Goal: Transaction & Acquisition: Purchase product/service

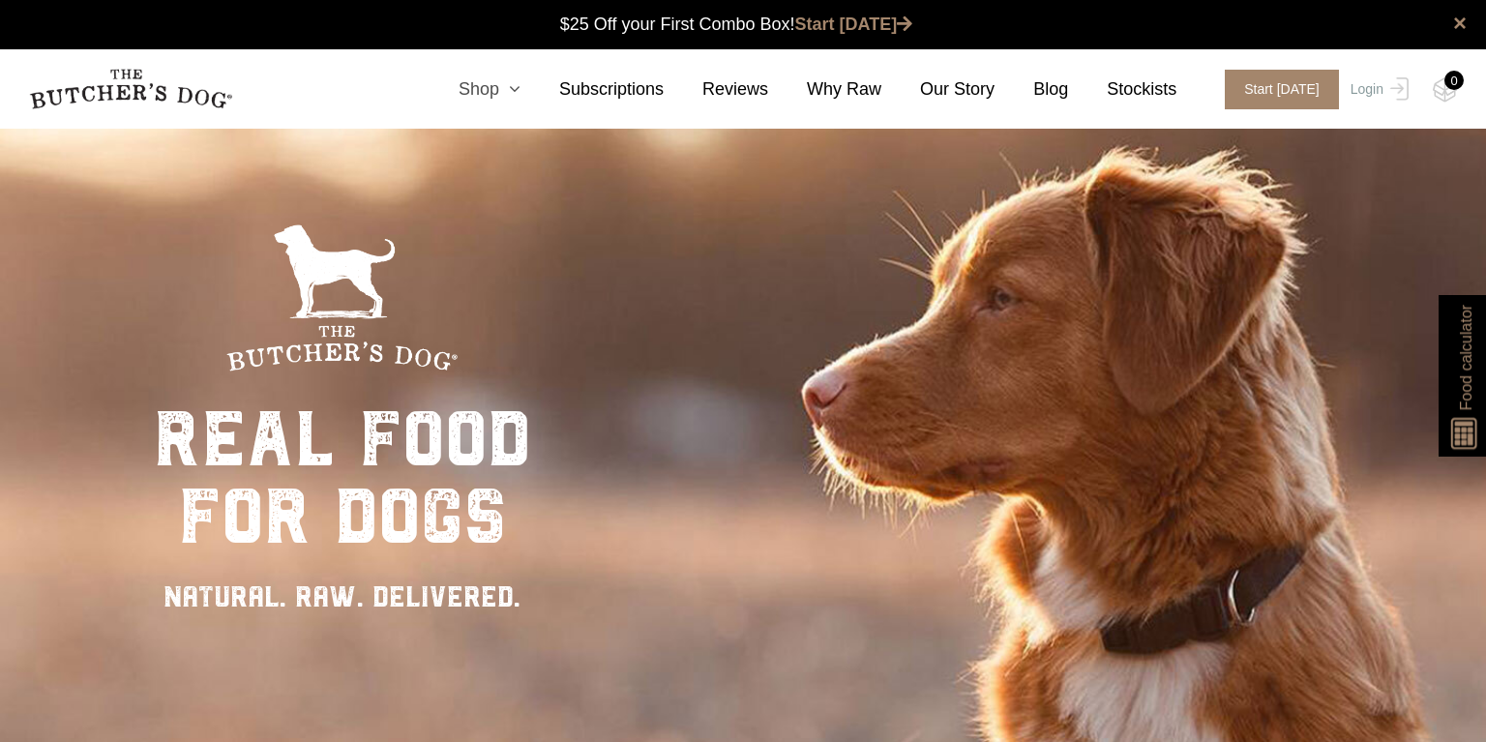
click at [500, 85] on link "Shop" at bounding box center [470, 89] width 101 height 26
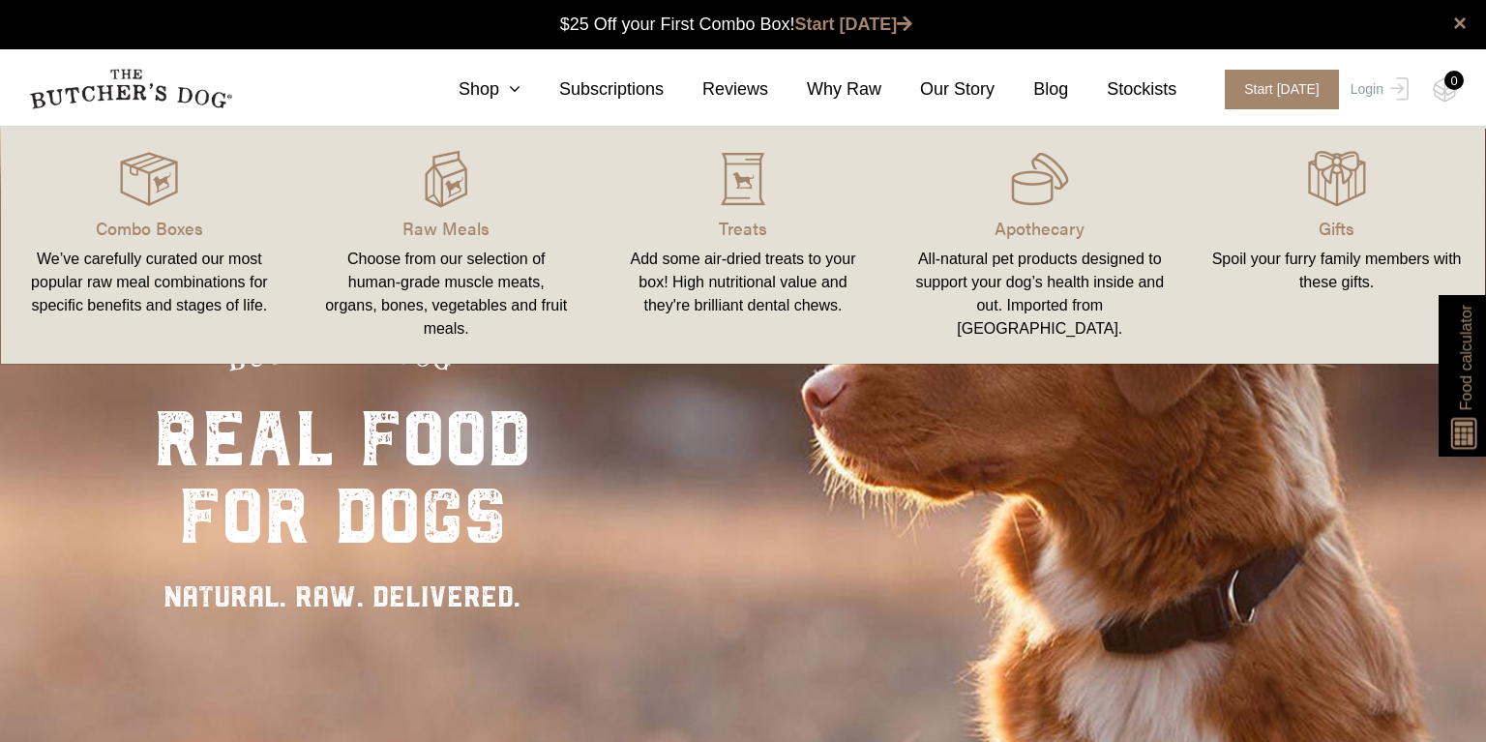
click at [457, 263] on div "Choose from our selection of human-grade muscle meats, organs, bones, vegetable…" at bounding box center [446, 294] width 251 height 93
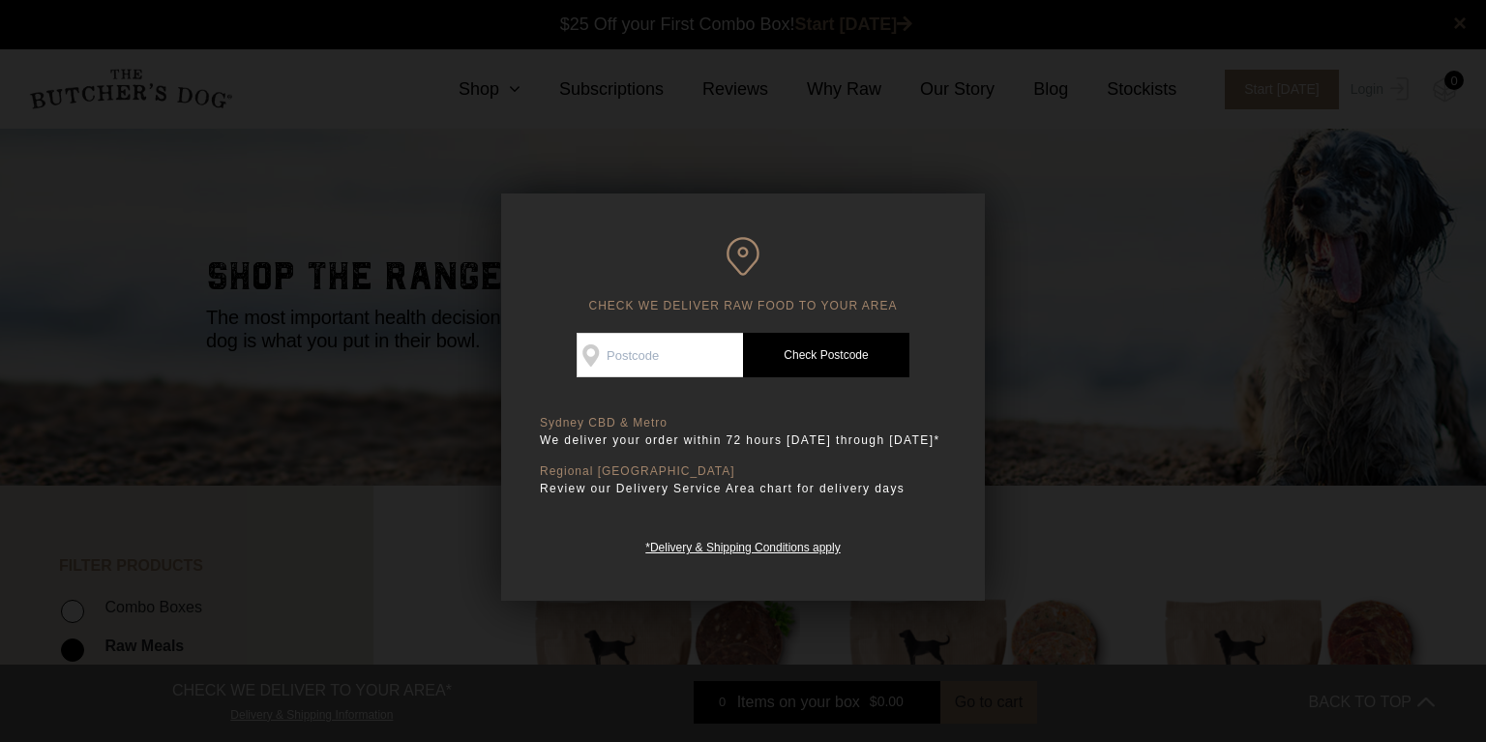
click at [615, 353] on input "Check Availability At" at bounding box center [659, 355] width 166 height 44
type input "2131"
click at [1366, 345] on div at bounding box center [743, 371] width 1486 height 742
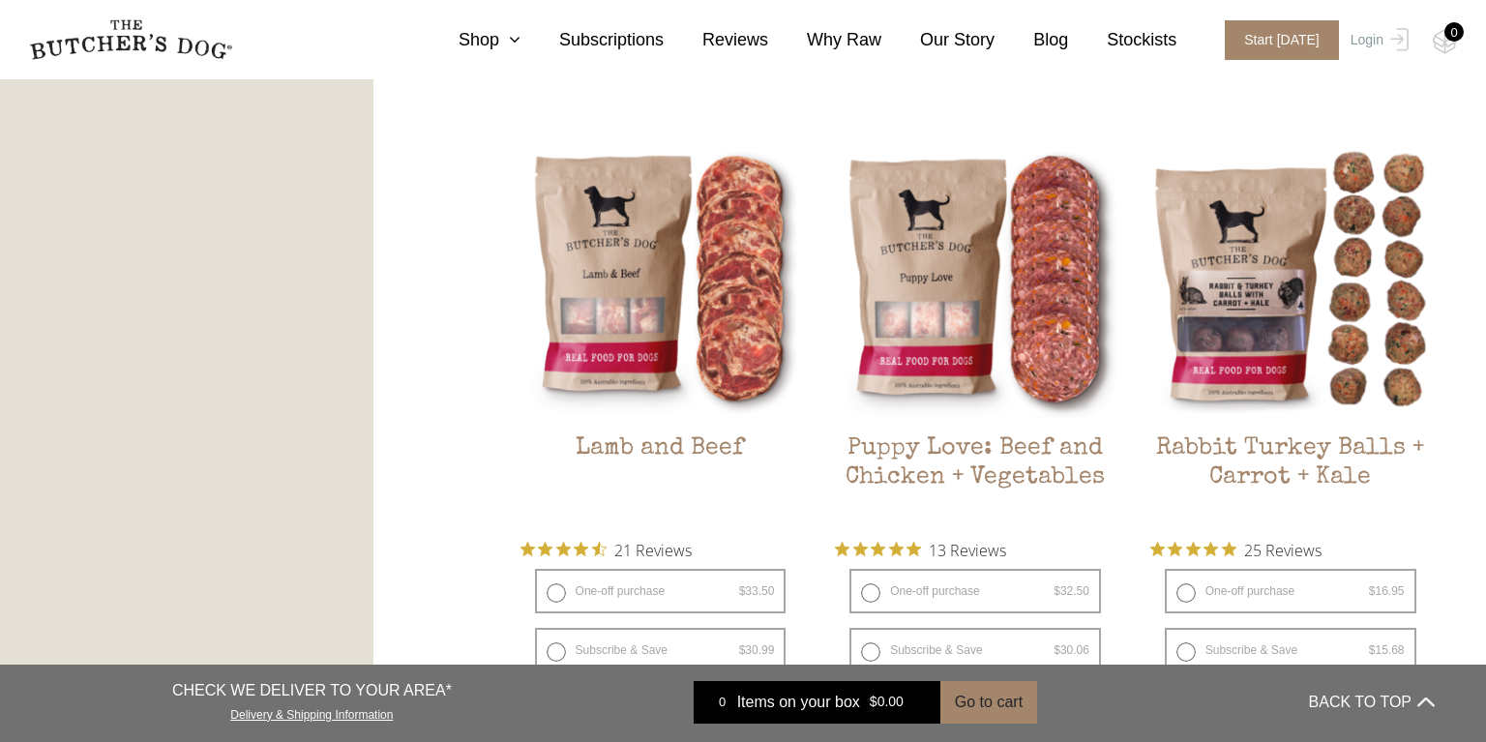
scroll to position [1665, 0]
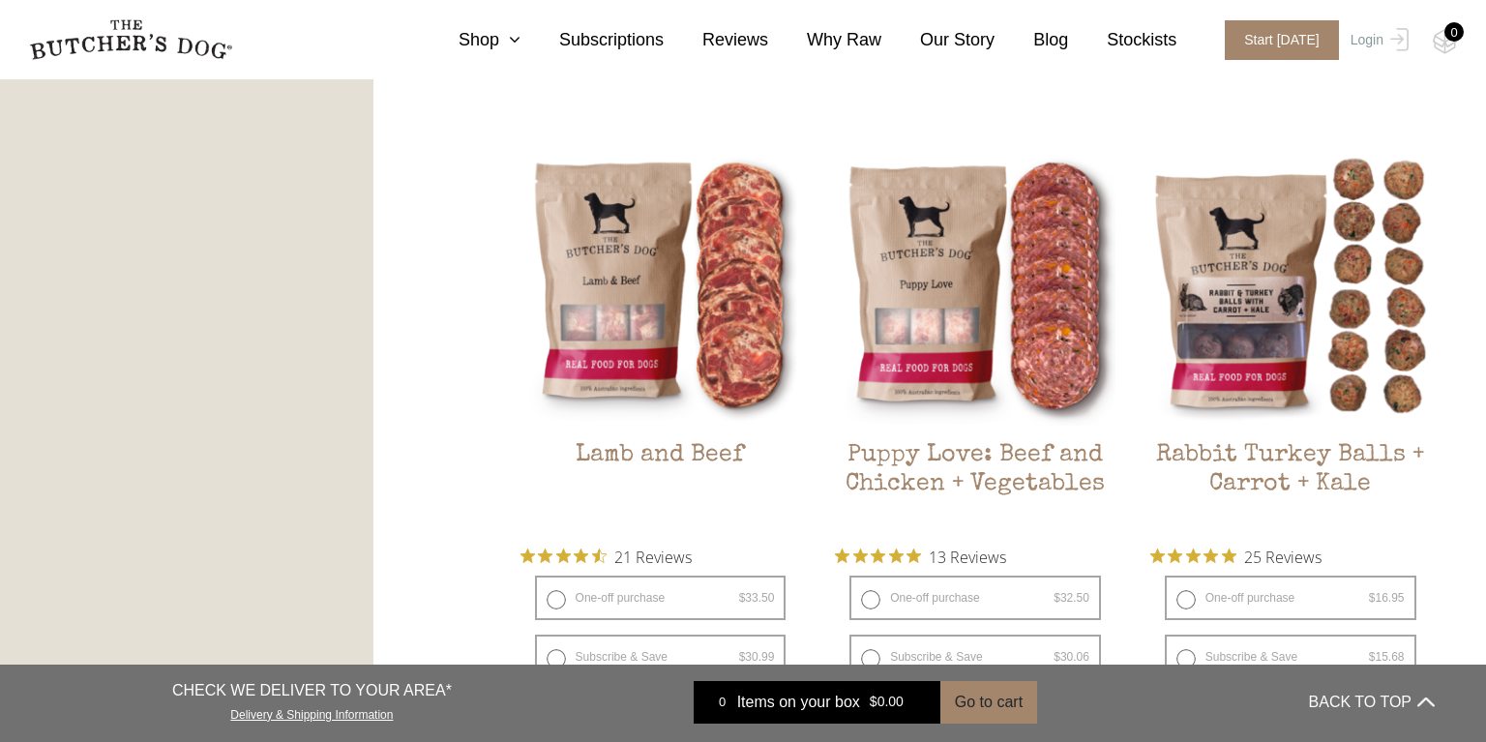
click at [0, 0] on img at bounding box center [0, 0] width 0 height 0
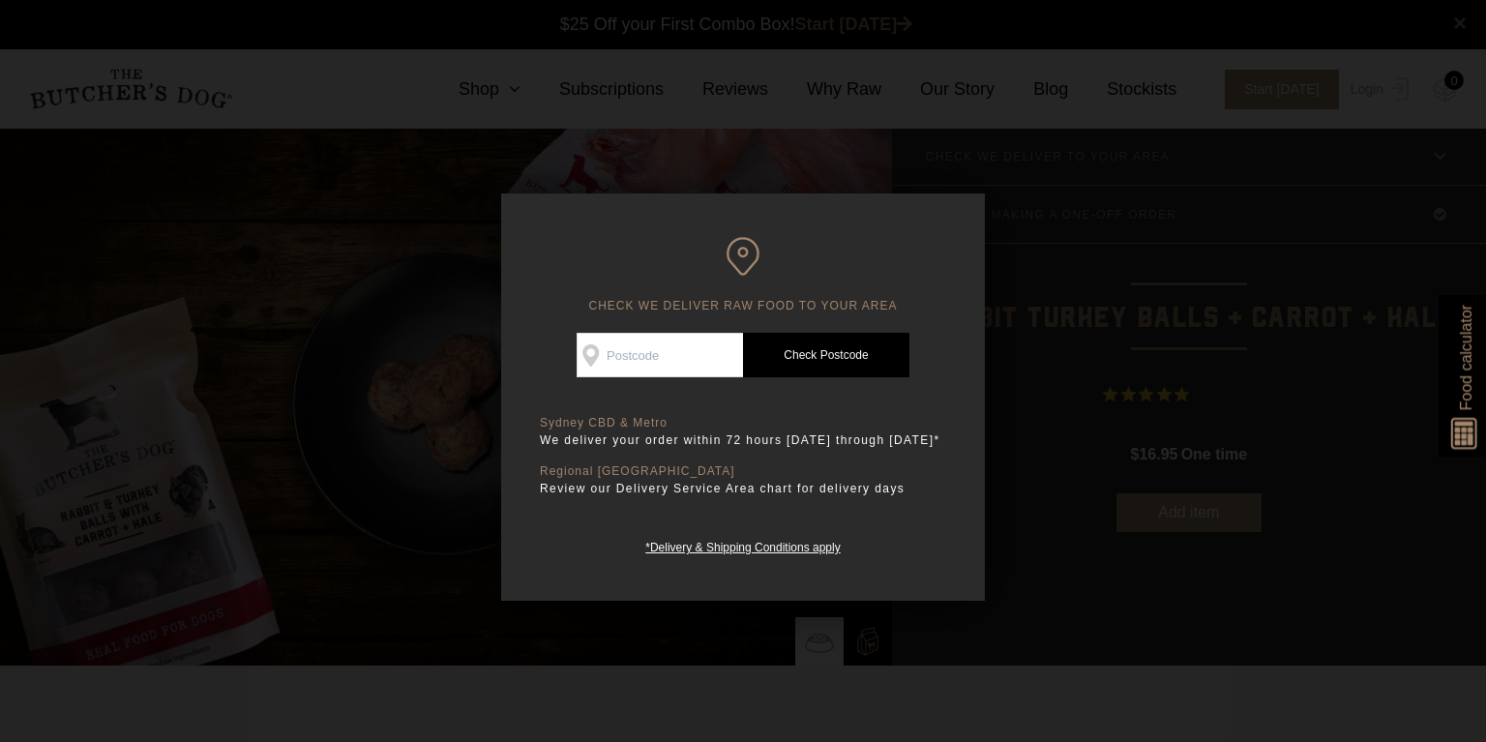
click at [623, 359] on input "Check Availability At" at bounding box center [659, 355] width 166 height 44
type input "2131"
click at [846, 346] on link "Check Postcode" at bounding box center [826, 355] width 166 height 44
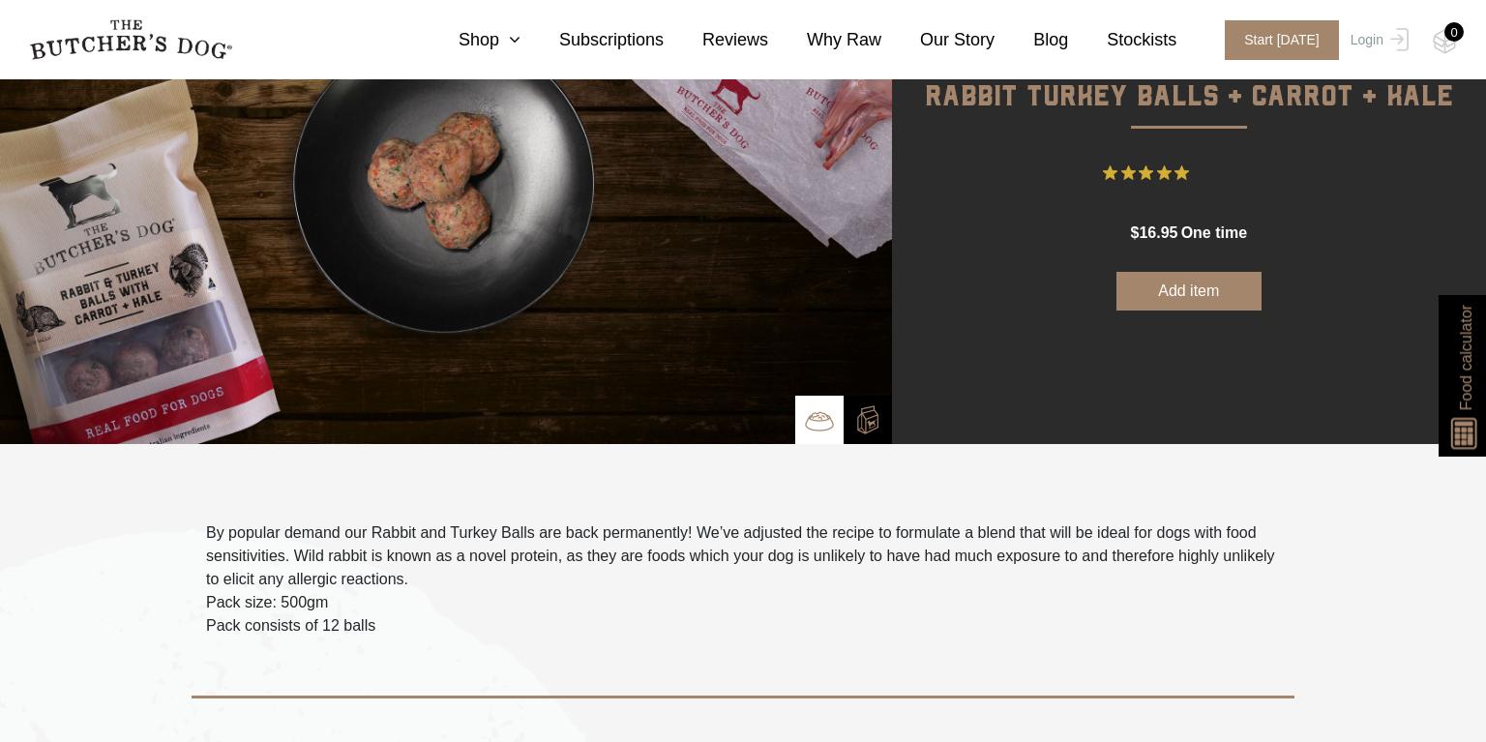
scroll to position [214, 0]
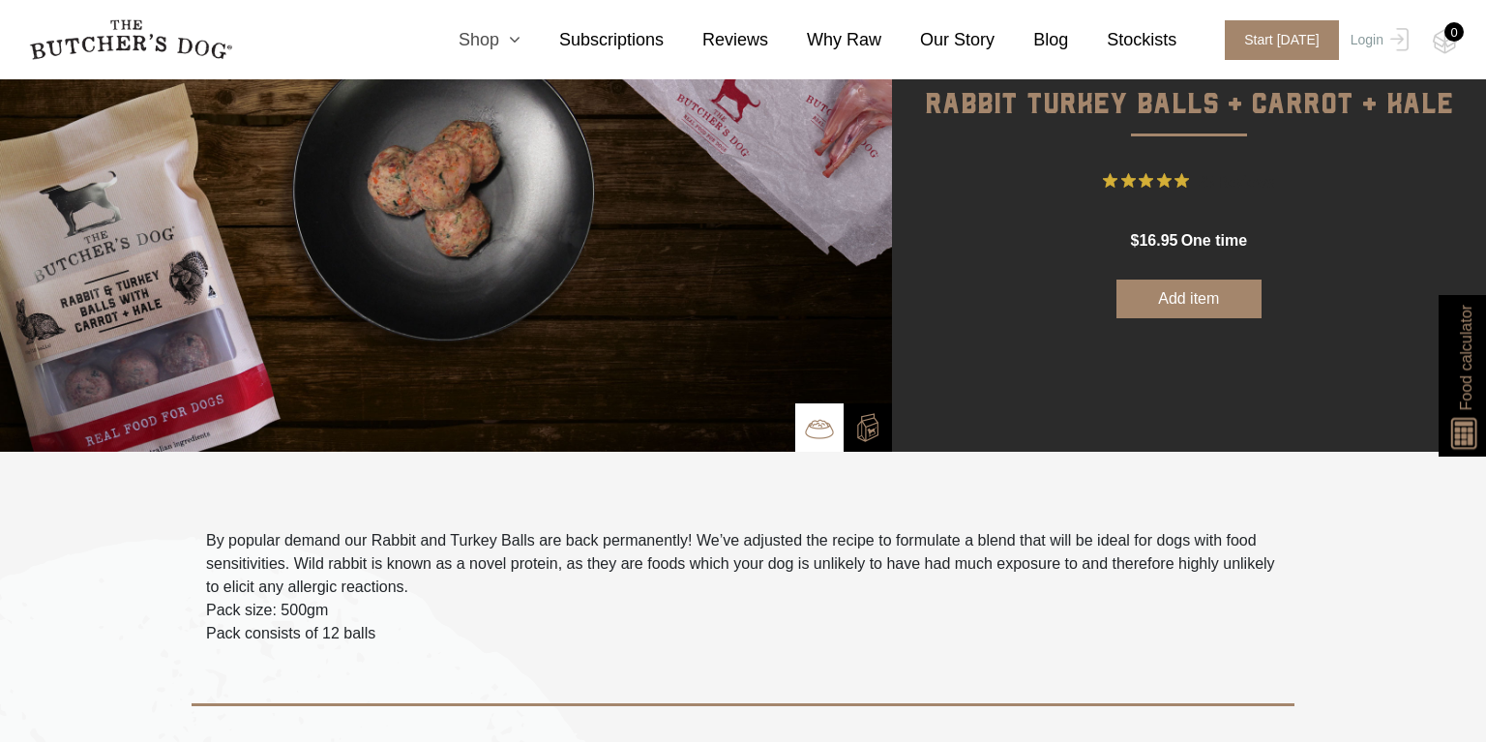
click at [493, 35] on link "Shop" at bounding box center [470, 40] width 101 height 26
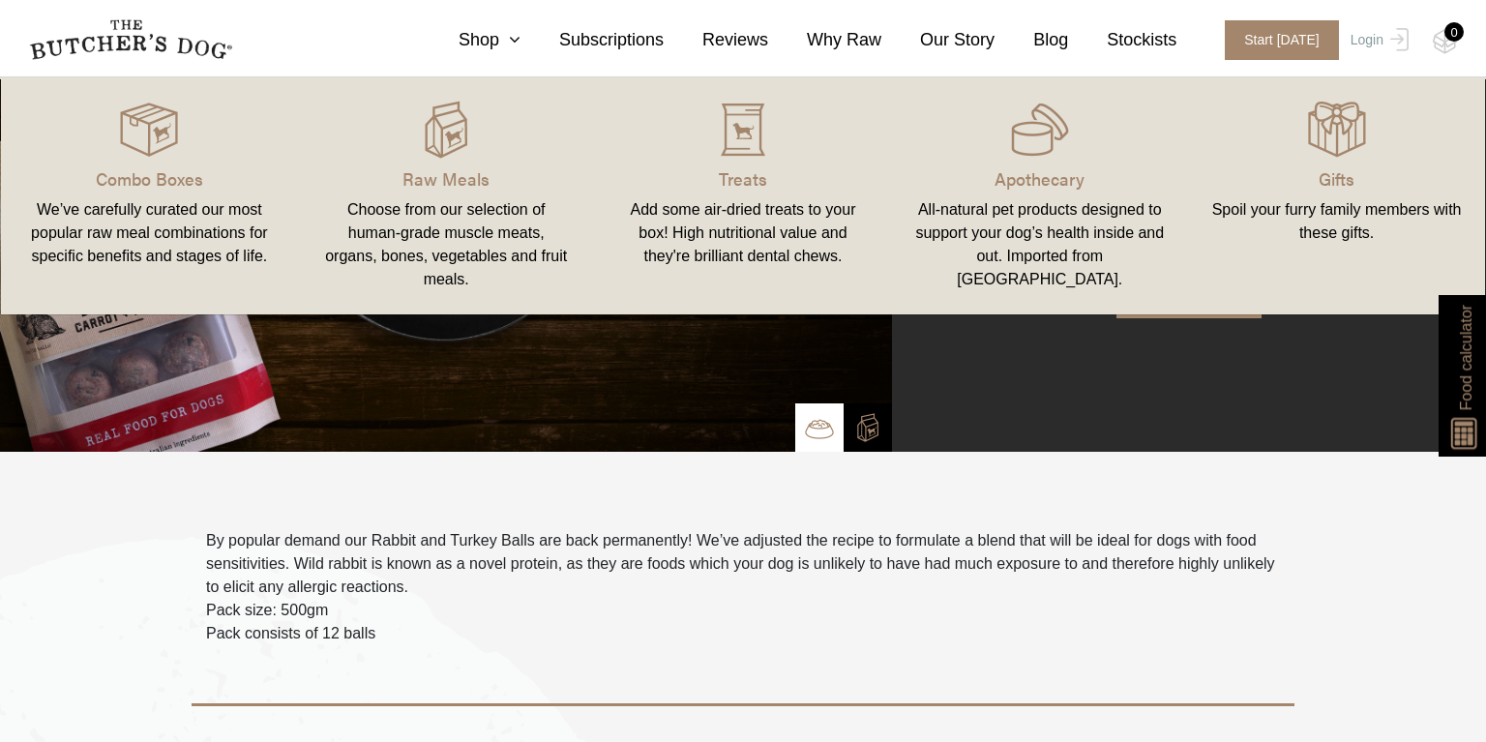
click at [445, 175] on p "Raw Meals" at bounding box center [446, 178] width 251 height 26
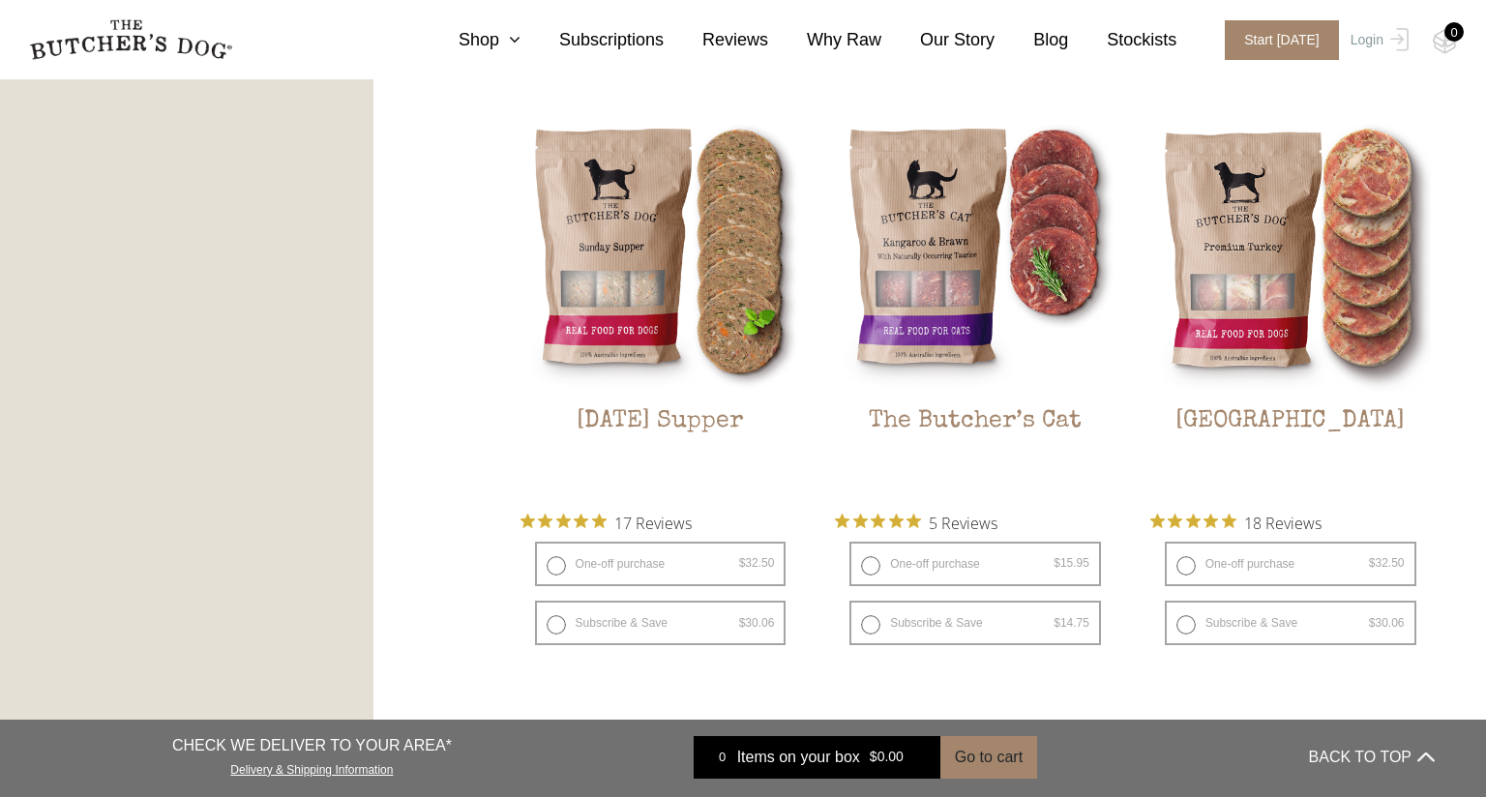
scroll to position [2314, 0]
click at [0, 0] on img at bounding box center [0, 0] width 0 height 0
